Goal: Information Seeking & Learning: Learn about a topic

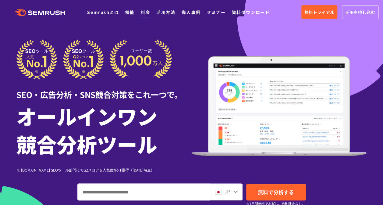
click at [142, 11] on link "料金" at bounding box center [145, 12] width 9 height 6
